Goal: Book appointment/travel/reservation

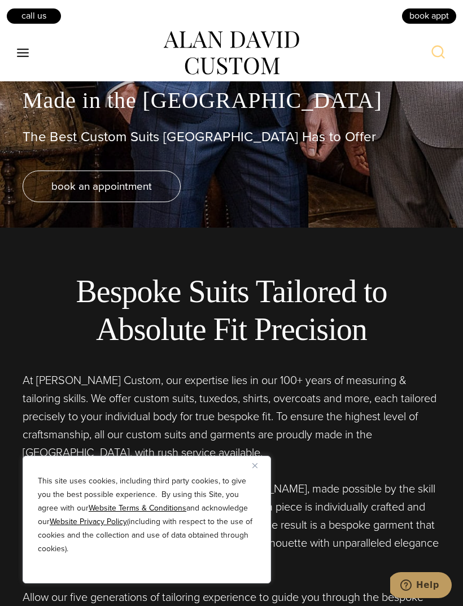
click at [263, 472] on button "Close" at bounding box center [260, 466] width 14 height 14
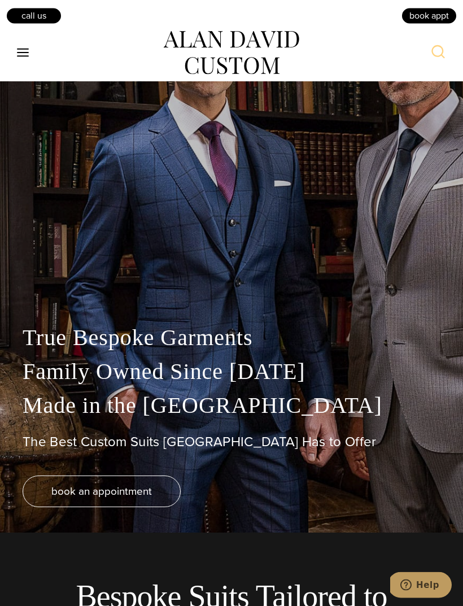
scroll to position [50, 0]
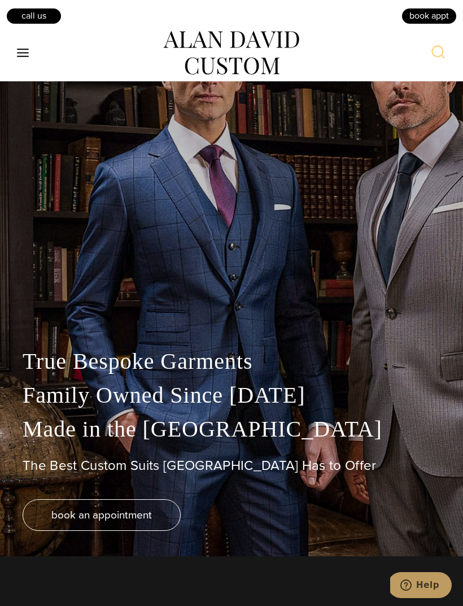
click at [24, 43] on button "Toggle Menu" at bounding box center [23, 53] width 24 height 20
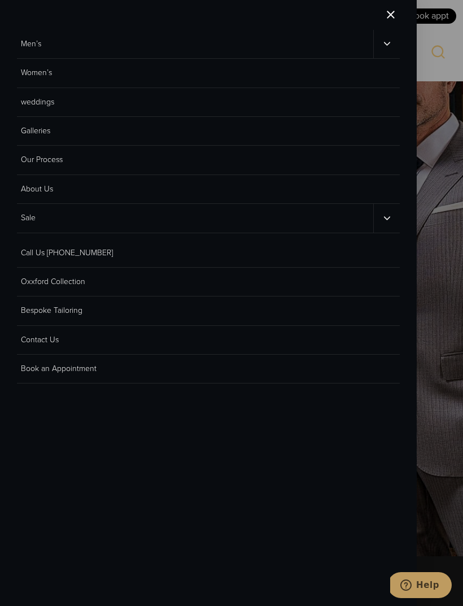
click at [34, 51] on link "Men’s" at bounding box center [195, 44] width 357 height 28
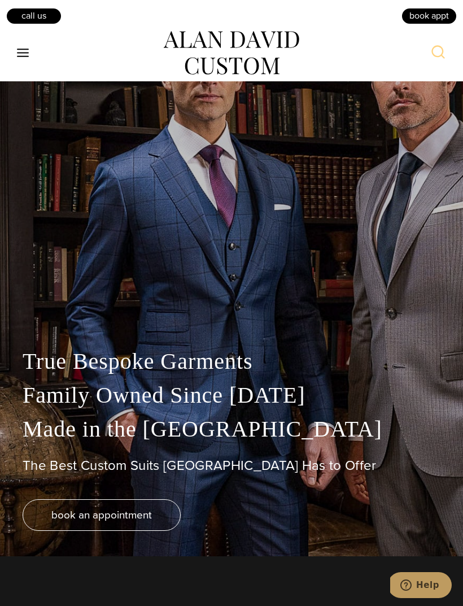
click at [19, 53] on icon "Open menu" at bounding box center [23, 53] width 12 height 8
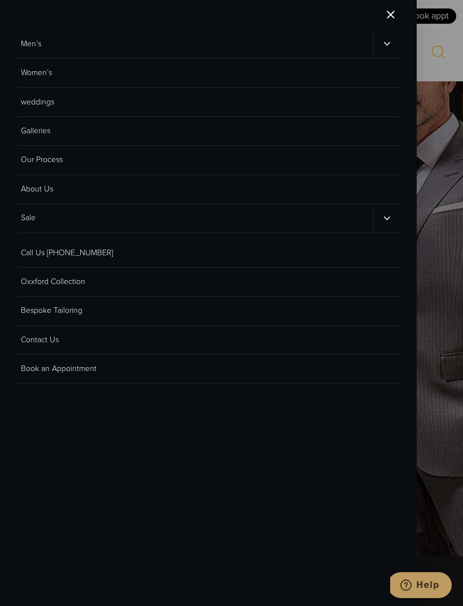
click at [396, 46] on button "Toggle child menu" at bounding box center [387, 44] width 27 height 28
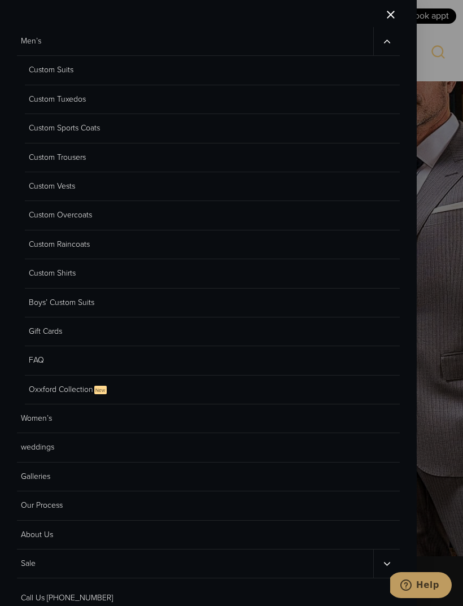
click at [53, 94] on link "Custom Tuxedos" at bounding box center [212, 99] width 375 height 29
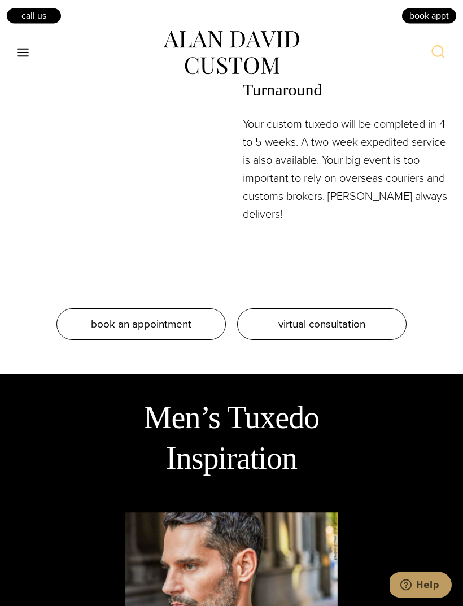
scroll to position [1985, 0]
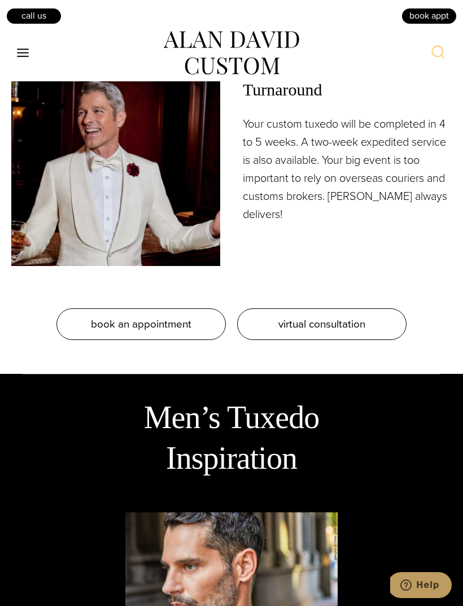
click at [21, 54] on icon "Toggle Menu" at bounding box center [23, 53] width 14 height 14
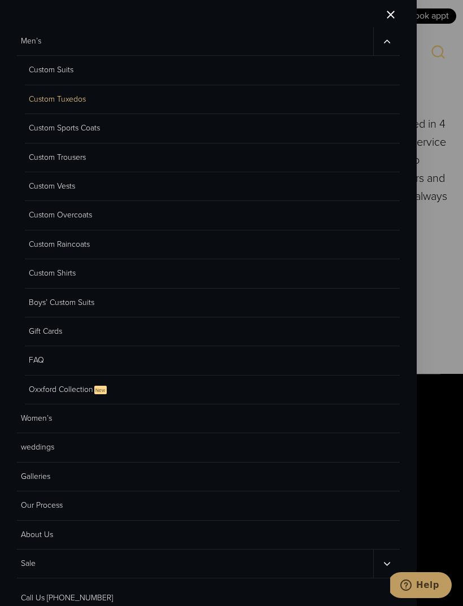
click at [51, 184] on link "Custom Vests" at bounding box center [212, 186] width 375 height 29
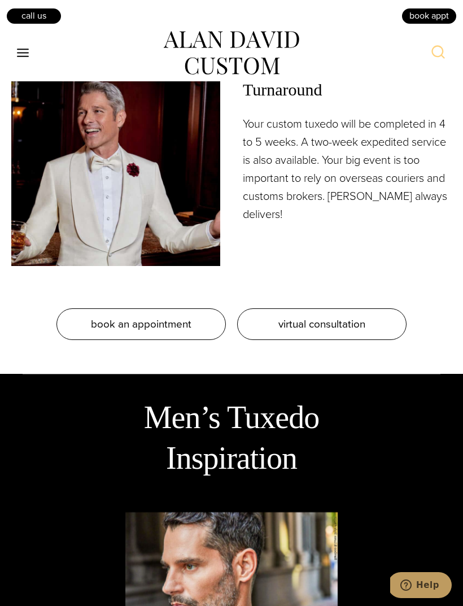
scroll to position [2021, 0]
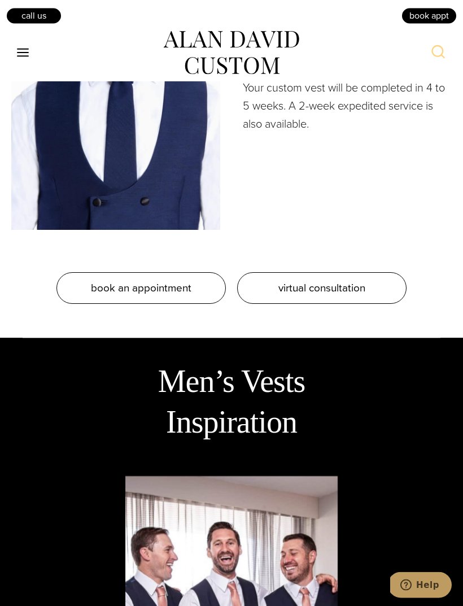
scroll to position [1952, 0]
click at [345, 304] on link "virtual consultation" at bounding box center [322, 288] width 170 height 32
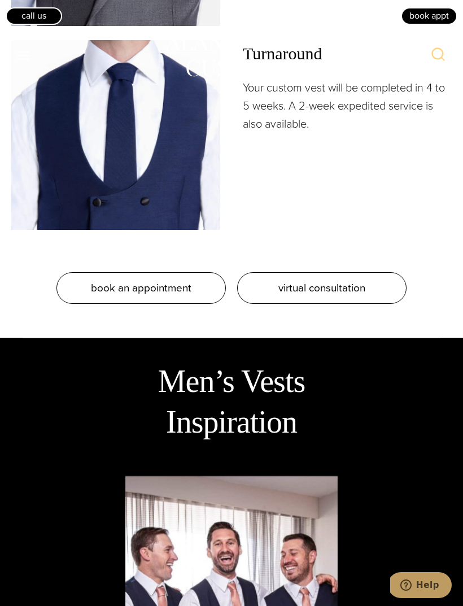
scroll to position [1988, 0]
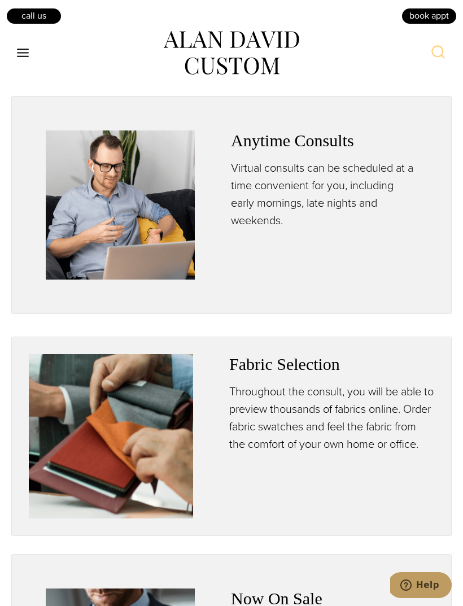
scroll to position [906, 0]
